Goal: Information Seeking & Learning: Learn about a topic

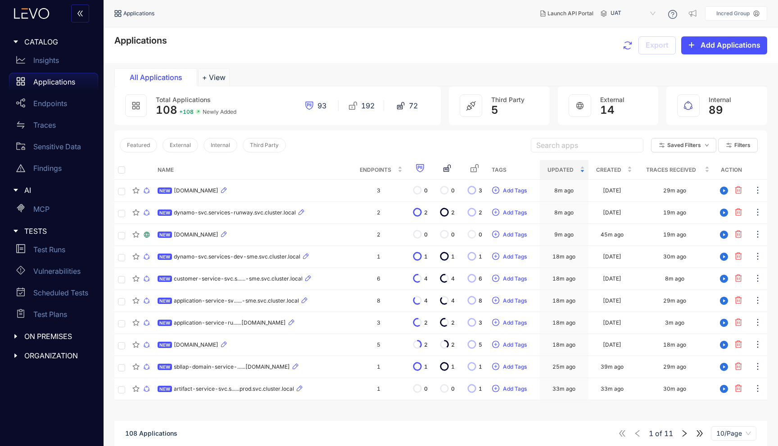
click at [154, 111] on div "Total Applications 108 + 108 Newly Added 93 192 72" at bounding box center [277, 105] width 326 height 39
click at [657, 14] on span "UAT" at bounding box center [633, 13] width 47 height 14
click at [623, 44] on icon "button" at bounding box center [627, 45] width 11 height 11
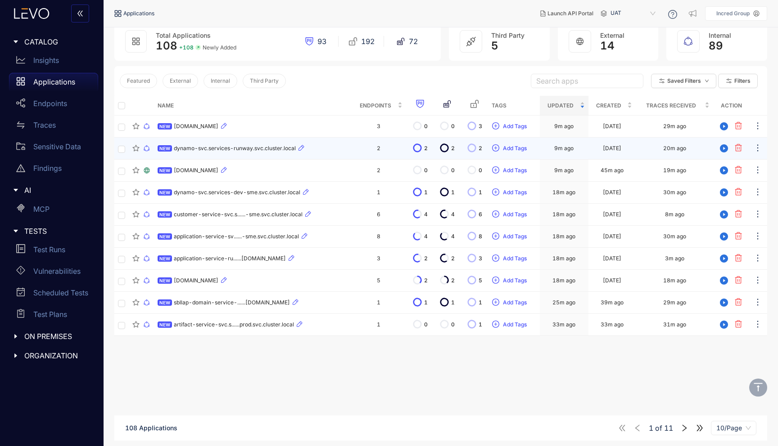
click at [204, 154] on td "NEW dynamo-svc.services-runway.svc.cluster.local" at bounding box center [252, 149] width 197 height 22
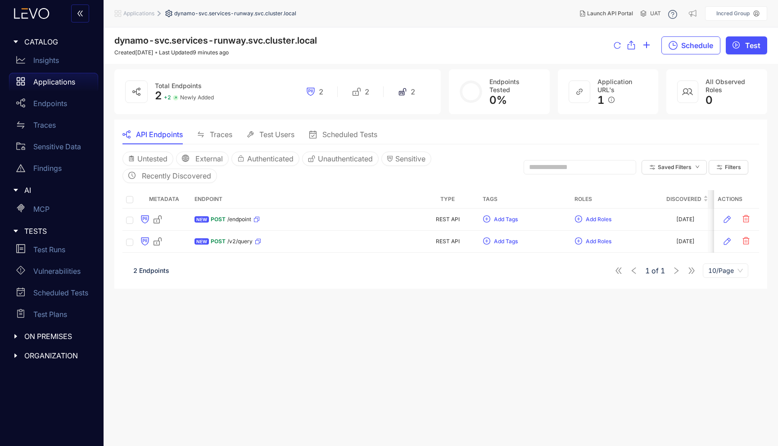
click at [149, 10] on span "Applications" at bounding box center [138, 13] width 31 height 6
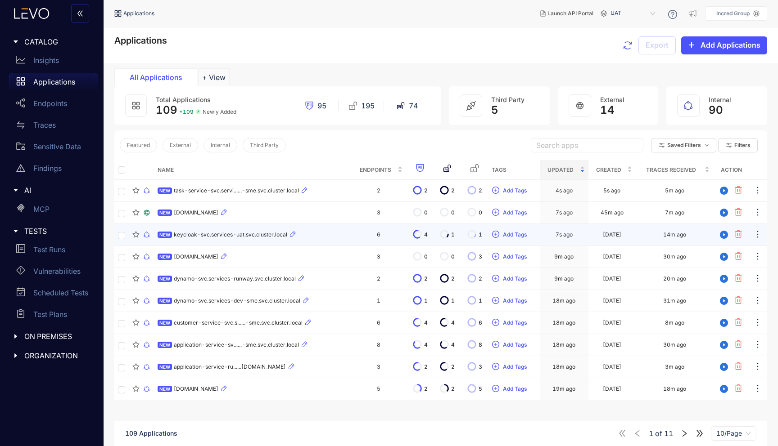
click at [337, 231] on div "NEW keycloak-svc.services-uat.svc.cluster.local" at bounding box center [253, 235] width 190 height 11
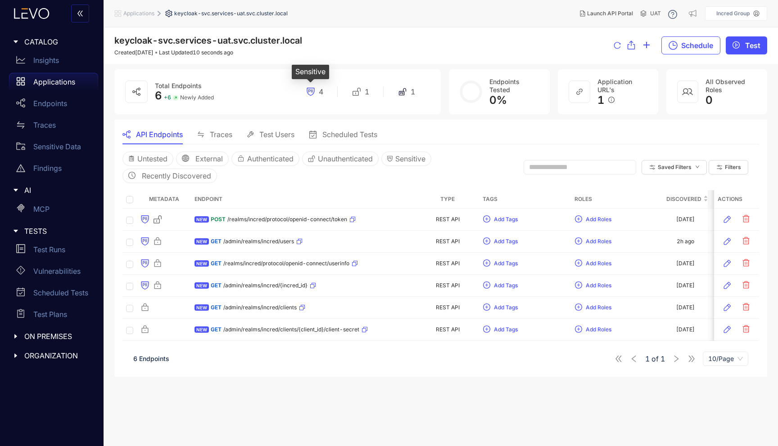
click at [309, 92] on icon at bounding box center [310, 91] width 9 height 9
click at [412, 158] on span "Sensitive" at bounding box center [410, 159] width 30 height 8
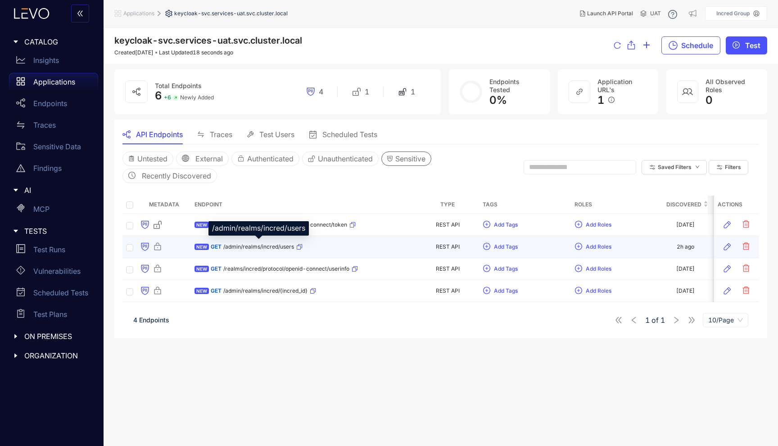
click at [253, 248] on span "/admin/realms/incred/users" at bounding box center [258, 247] width 71 height 6
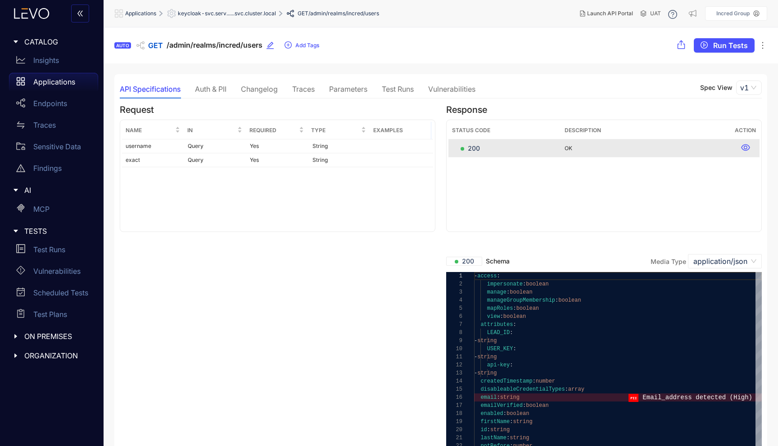
click at [203, 92] on div "Auth & PII" at bounding box center [211, 89] width 32 height 8
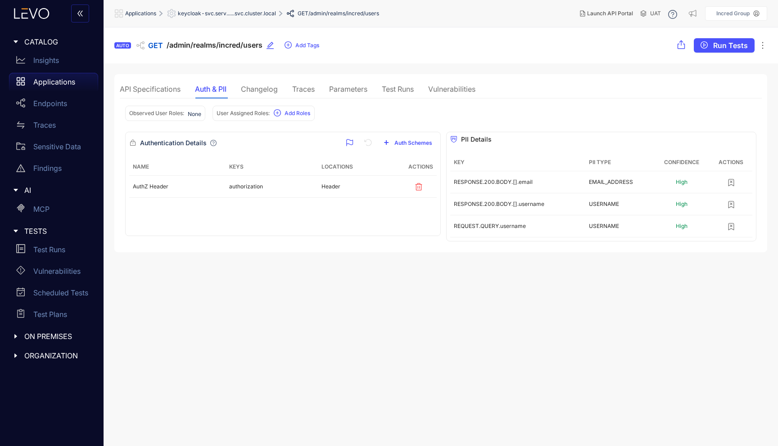
click at [244, 91] on div "Changelog" at bounding box center [259, 89] width 37 height 8
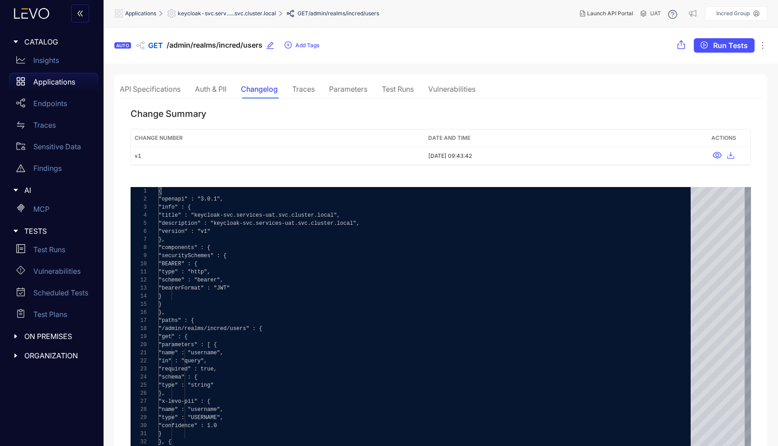
click at [300, 90] on div "Traces" at bounding box center [303, 89] width 23 height 8
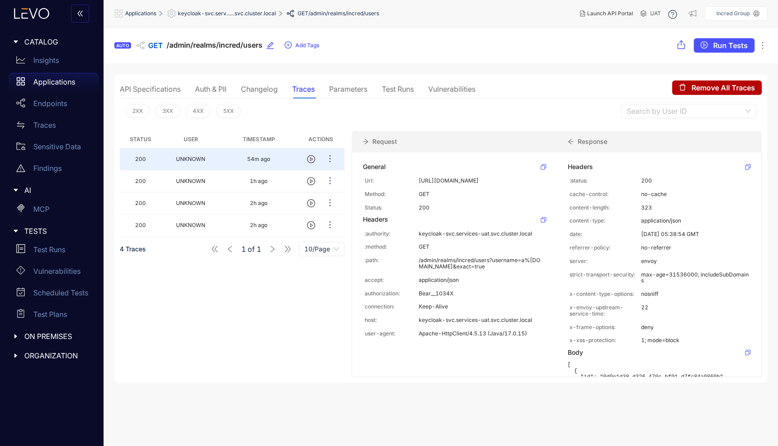
click at [334, 81] on div "Parameters" at bounding box center [348, 89] width 38 height 19
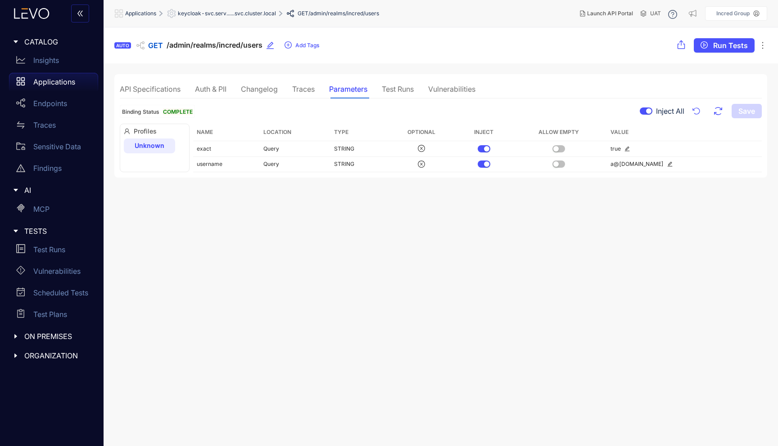
click at [325, 98] on div "API Specifications Auth & PII Changelog Traces Parameters Test Runs Vulnerabili…" at bounding box center [298, 89] width 356 height 19
click at [409, 89] on div "Test Runs" at bounding box center [398, 89] width 32 height 8
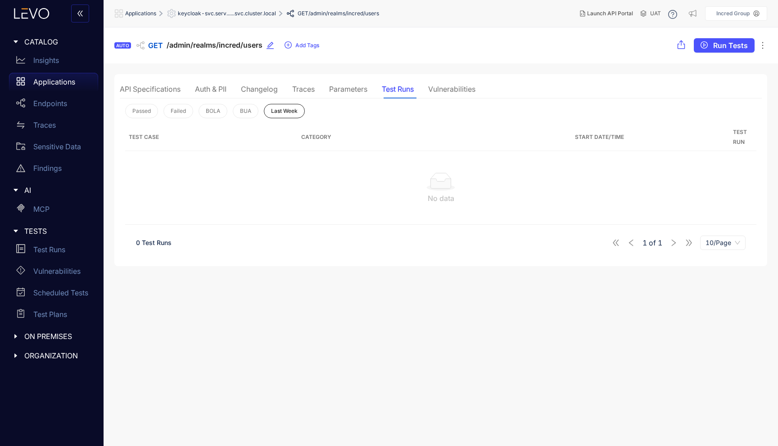
click at [455, 90] on div "Vulnerabilities" at bounding box center [451, 89] width 47 height 8
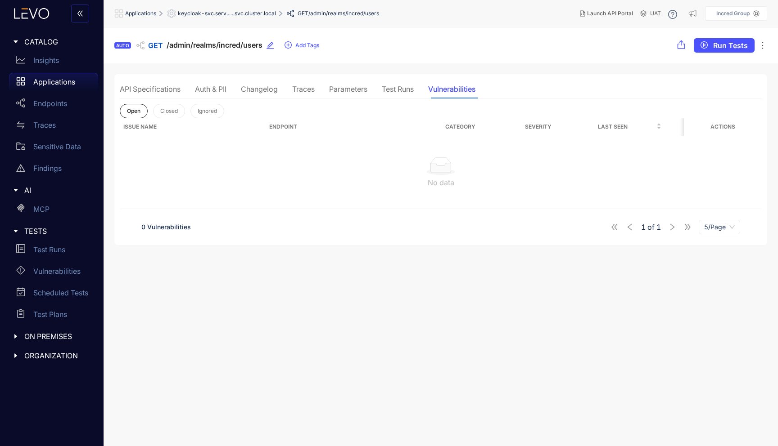
click at [139, 13] on span "Applications" at bounding box center [140, 13] width 31 height 6
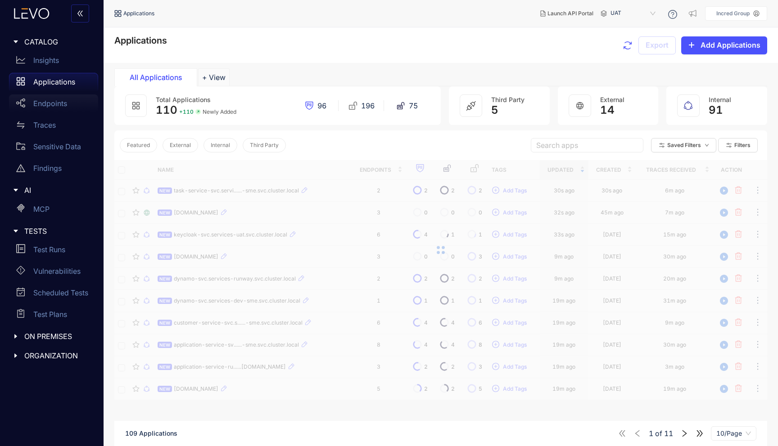
click at [59, 113] on div "Endpoints" at bounding box center [53, 104] width 89 height 18
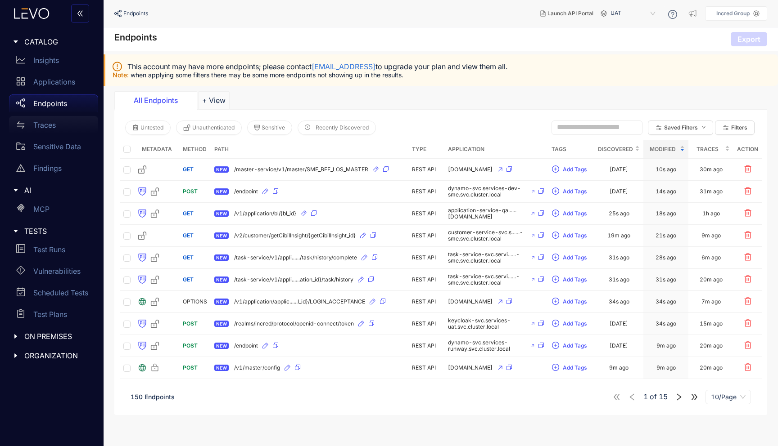
click at [52, 130] on div "Traces" at bounding box center [53, 125] width 89 height 18
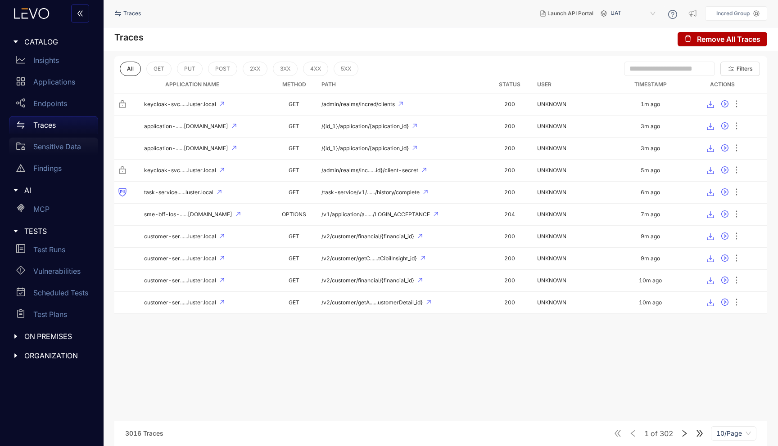
click at [54, 151] on div "Sensitive Data" at bounding box center [53, 147] width 89 height 18
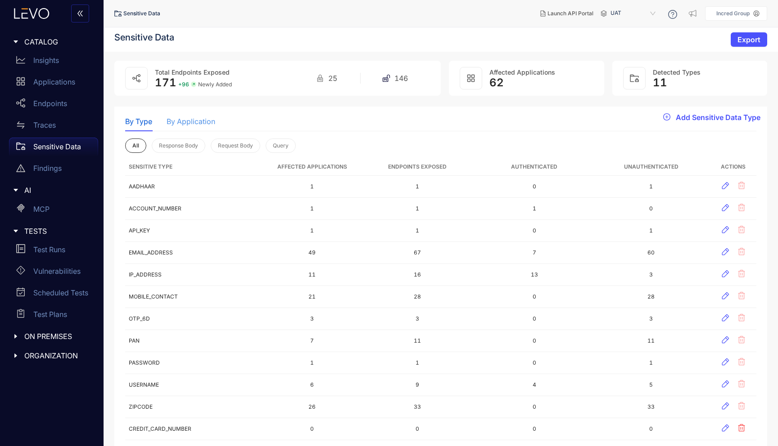
click at [188, 117] on div "By Application" at bounding box center [191, 121] width 49 height 19
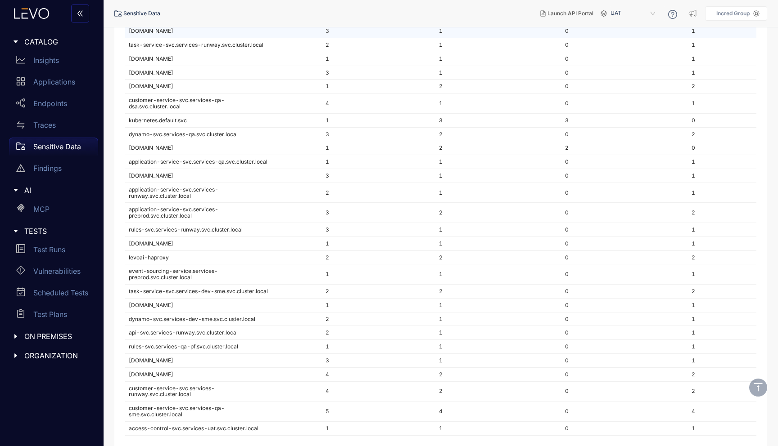
scroll to position [677, 0]
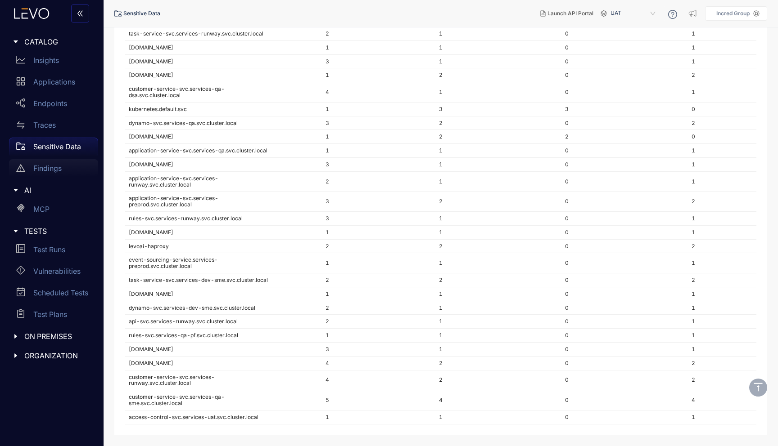
click at [60, 171] on p "Findings" at bounding box center [47, 168] width 28 height 8
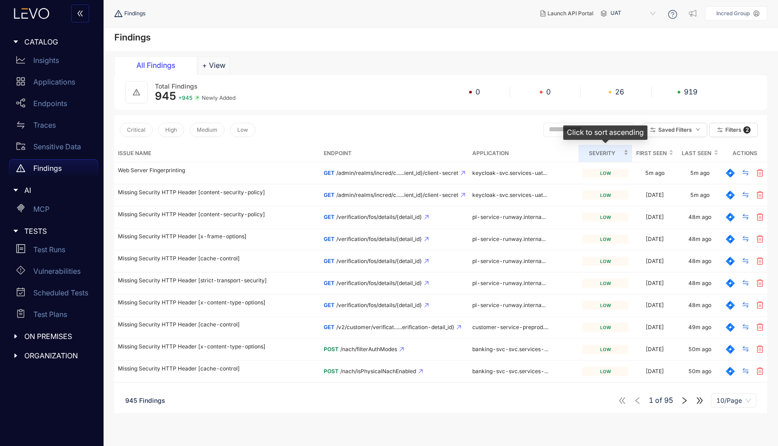
click at [620, 152] on span "Severity" at bounding box center [602, 154] width 40 height 10
click at [620, 153] on span "Severity" at bounding box center [602, 154] width 40 height 10
click at [66, 147] on p "Sensitive Data" at bounding box center [57, 147] width 48 height 8
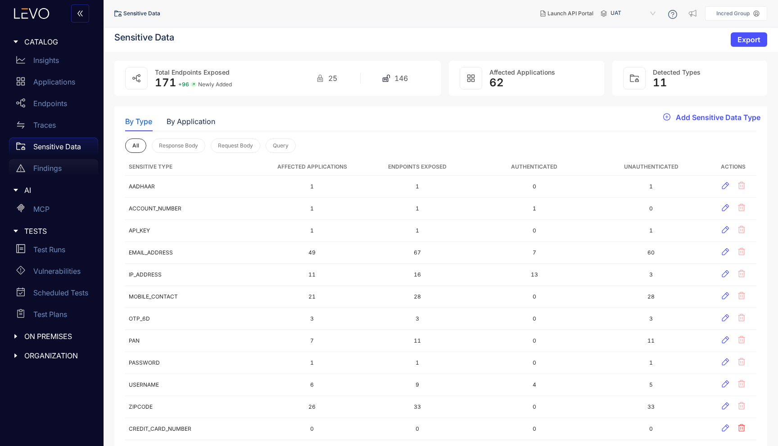
click at [64, 165] on div "Findings" at bounding box center [53, 168] width 89 height 18
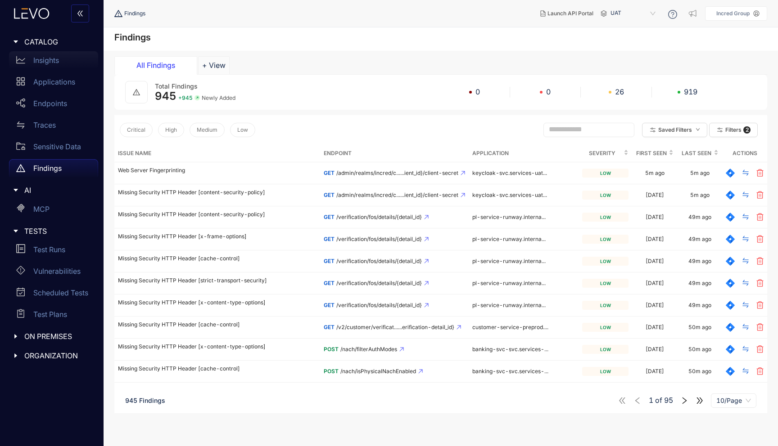
click at [46, 65] on div "Insights" at bounding box center [53, 60] width 89 height 18
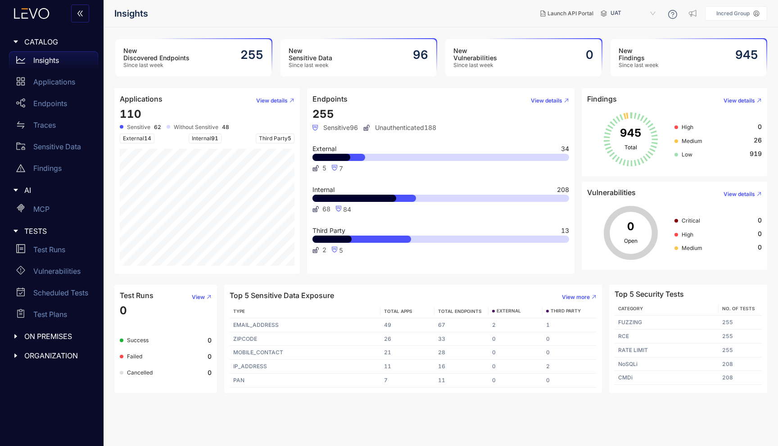
click at [331, 69] on div "New Sensitive Data Since last week 96" at bounding box center [358, 57] width 156 height 37
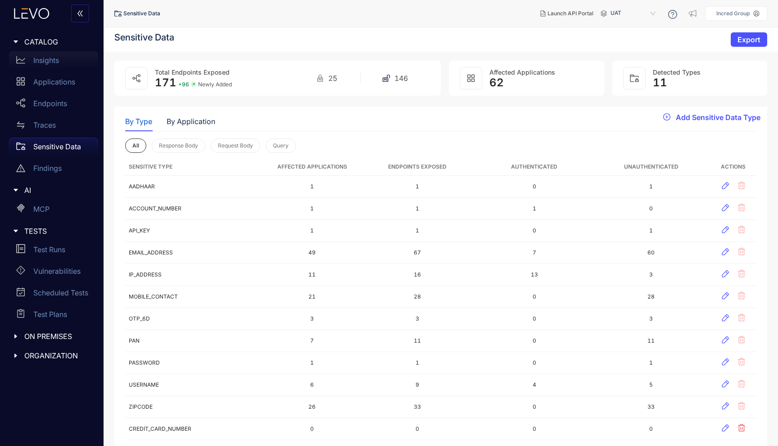
click at [54, 62] on p "Insights" at bounding box center [46, 60] width 26 height 8
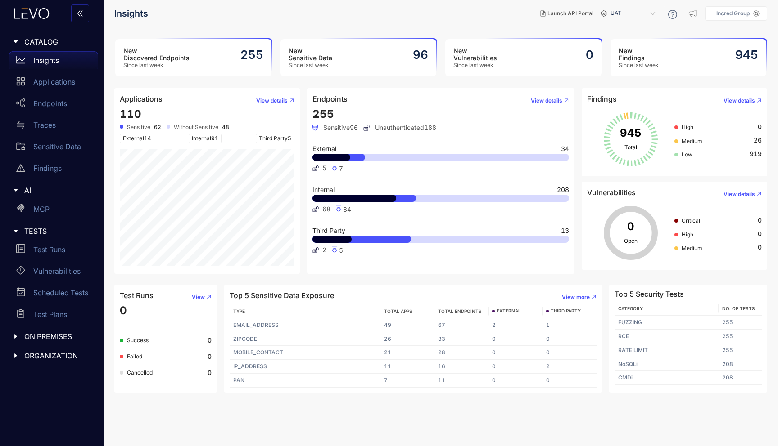
click at [187, 57] on h3 "New Discovered Endpoints" at bounding box center [156, 54] width 66 height 14
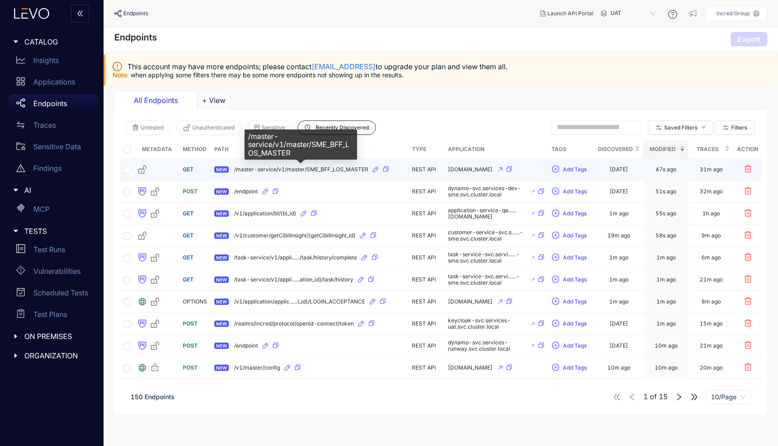
click at [276, 171] on span "/master-service/v1/master/SME_BFF_LOS_MASTER" at bounding box center [301, 170] width 134 height 6
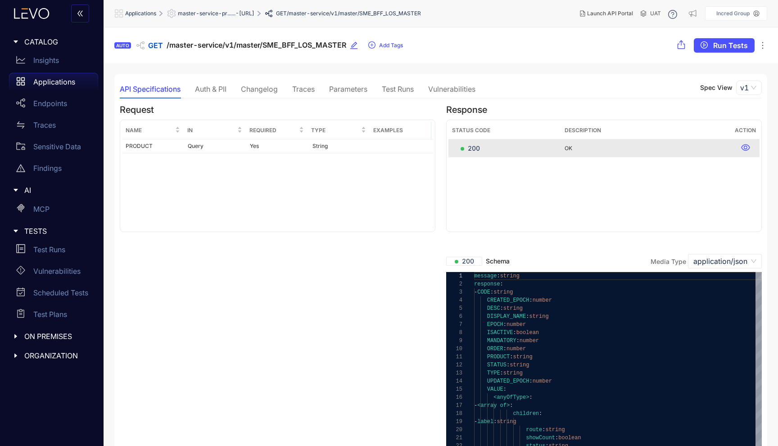
click at [266, 94] on div "Changelog" at bounding box center [259, 89] width 37 height 19
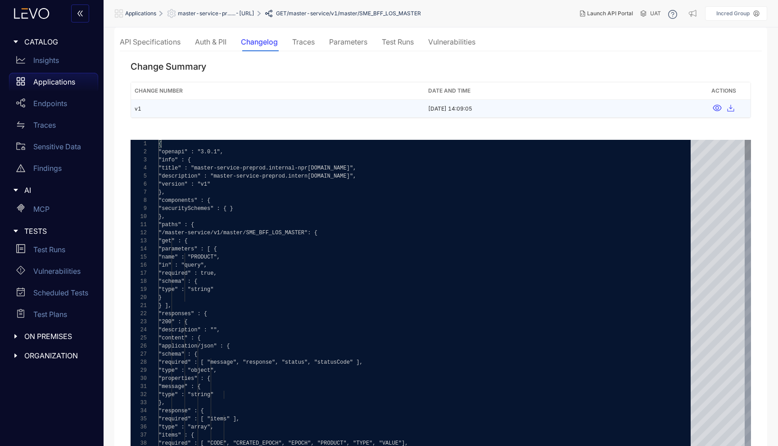
scroll to position [91, 0]
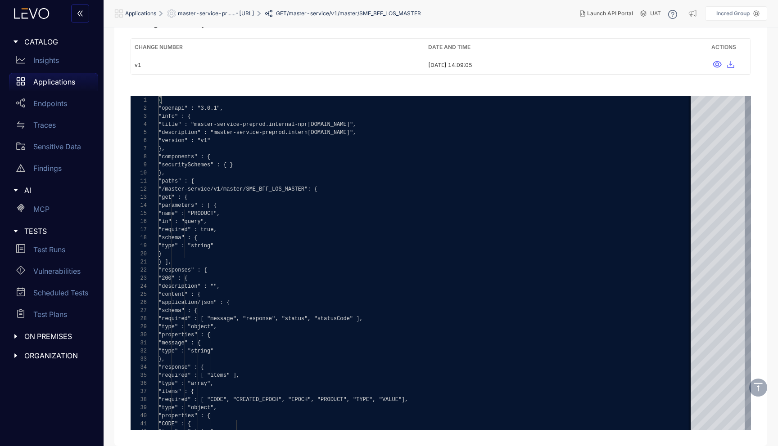
click at [205, 15] on span "master-service-pr......-[URL]" at bounding box center [216, 13] width 77 height 6
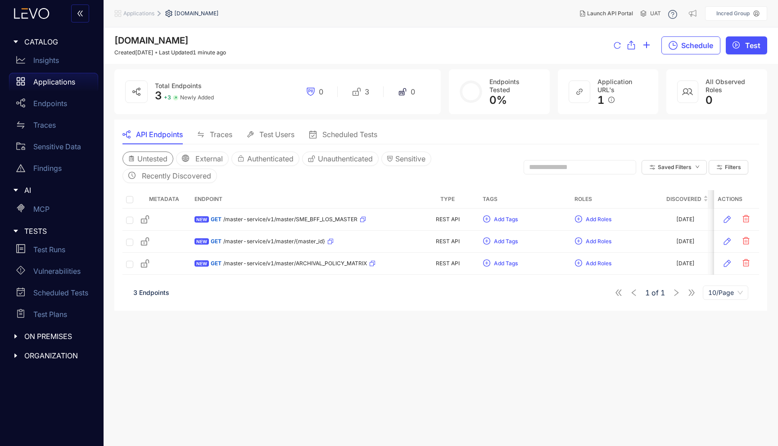
click at [153, 162] on span "Untested" at bounding box center [152, 159] width 30 height 8
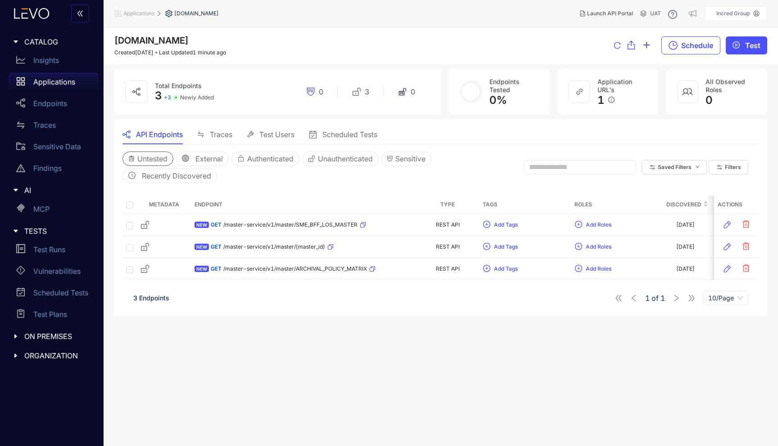
click at [232, 168] on div "Untested External Authenticated Unauthenticated Sensitive Recently Discovered" at bounding box center [317, 168] width 390 height 32
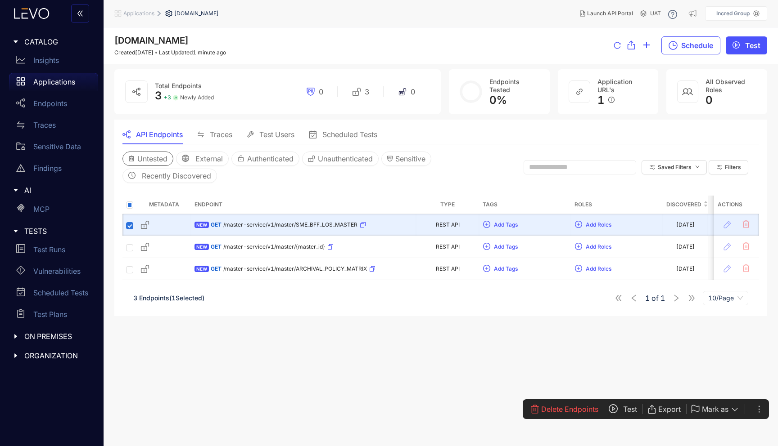
click at [623, 413] on span "Test" at bounding box center [630, 410] width 14 height 8
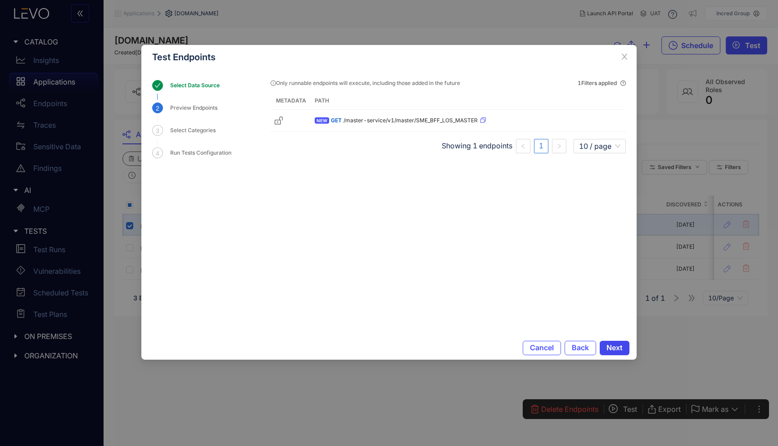
click at [623, 353] on button "Next" at bounding box center [615, 348] width 30 height 14
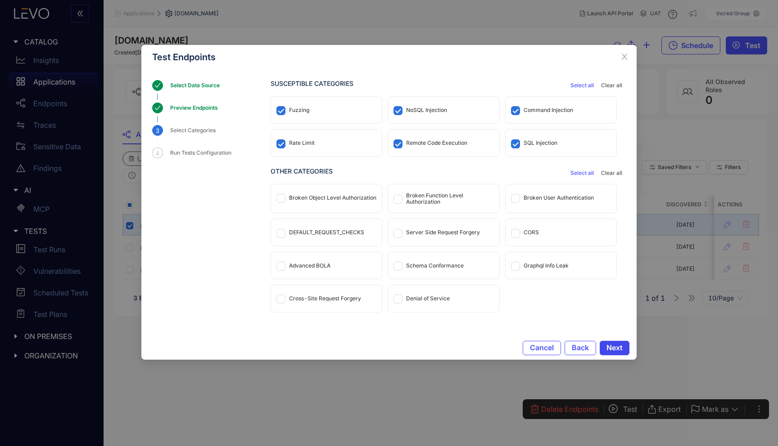
click at [623, 353] on button "Next" at bounding box center [615, 348] width 30 height 14
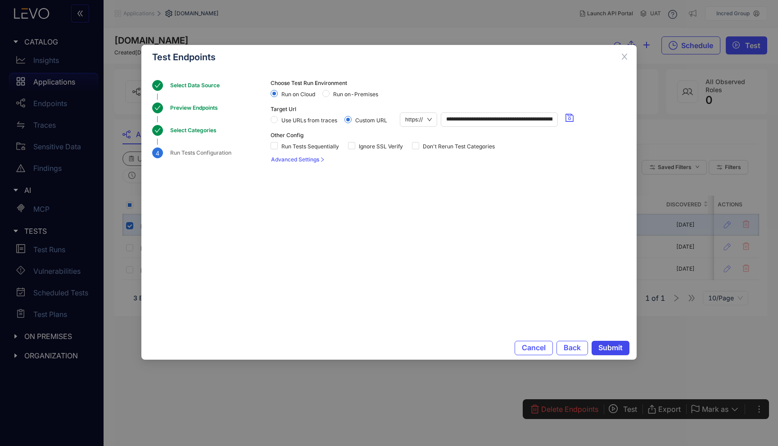
click at [623, 353] on button "Submit" at bounding box center [610, 348] width 38 height 14
click at [605, 351] on span "Submit" at bounding box center [610, 348] width 24 height 8
click at [600, 350] on span "Submit" at bounding box center [610, 348] width 24 height 8
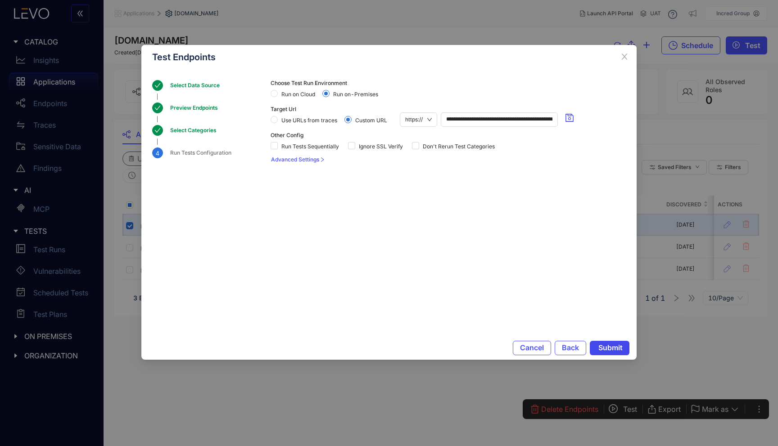
click at [600, 350] on span "Submit" at bounding box center [610, 348] width 24 height 8
click at [620, 352] on span "Submit" at bounding box center [610, 348] width 24 height 8
click at [278, 122] on span "Use URLs from traces" at bounding box center [309, 120] width 63 height 6
click at [608, 349] on span "Submit" at bounding box center [610, 348] width 24 height 8
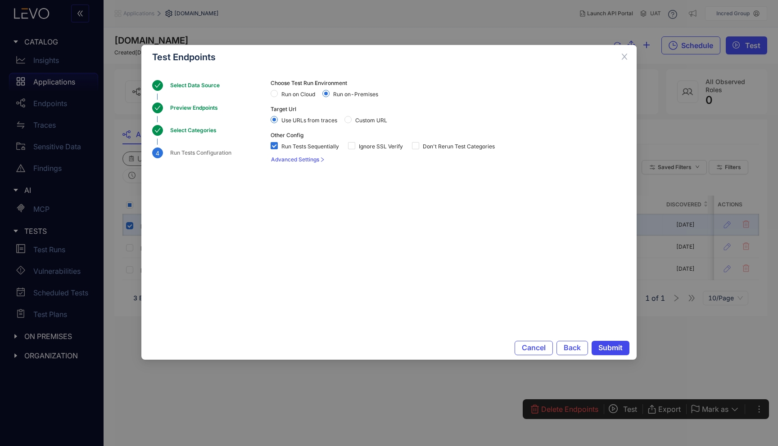
click at [608, 349] on span "Submit" at bounding box center [610, 348] width 24 height 8
click at [458, 148] on span "Don't Rerun Test Categories" at bounding box center [458, 147] width 79 height 6
click at [612, 355] on button "Submit" at bounding box center [610, 348] width 38 height 14
click at [628, 58] on span "Close" at bounding box center [624, 57] width 24 height 24
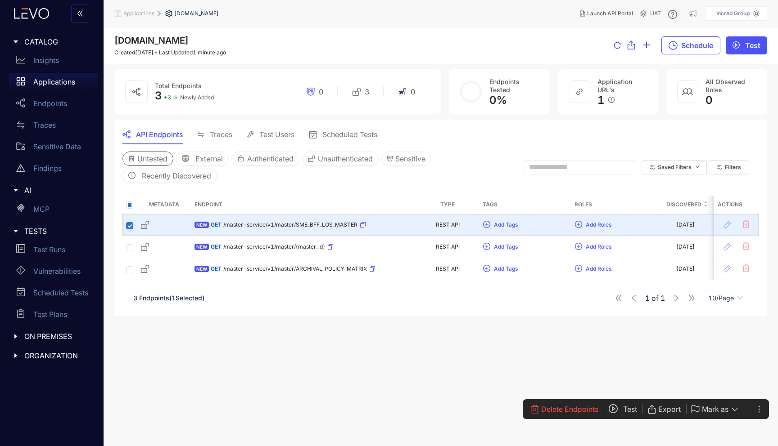
click at [618, 42] on icon "reload" at bounding box center [617, 45] width 7 height 7
click at [37, 97] on div "Endpoints" at bounding box center [53, 104] width 89 height 18
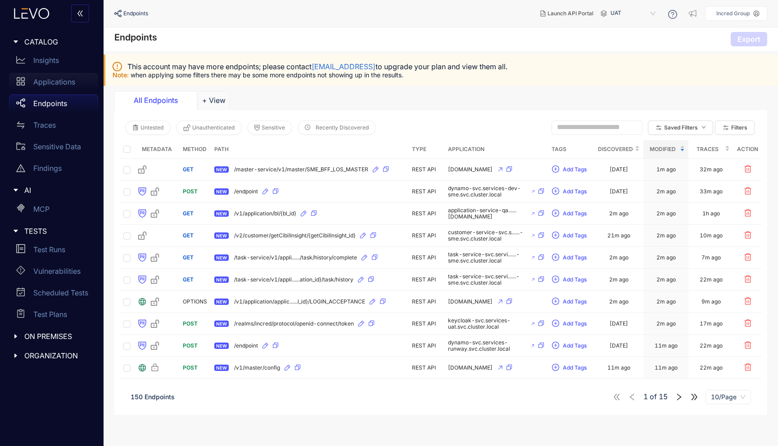
click at [54, 75] on div "Applications" at bounding box center [53, 82] width 89 height 18
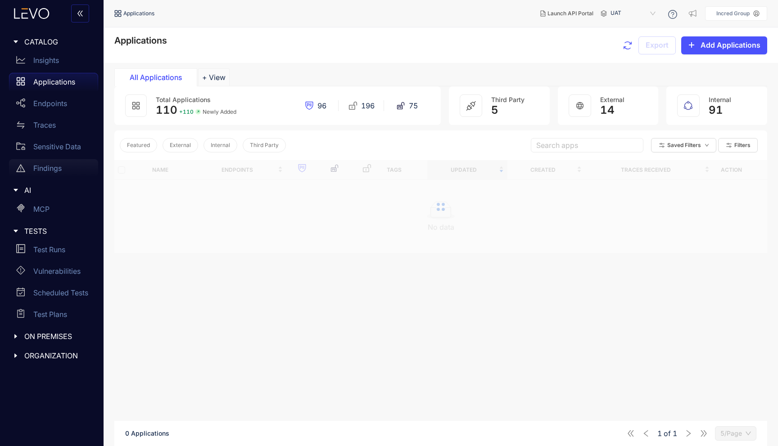
click at [60, 175] on div "Findings" at bounding box center [53, 168] width 89 height 18
